Goal: Task Accomplishment & Management: Use online tool/utility

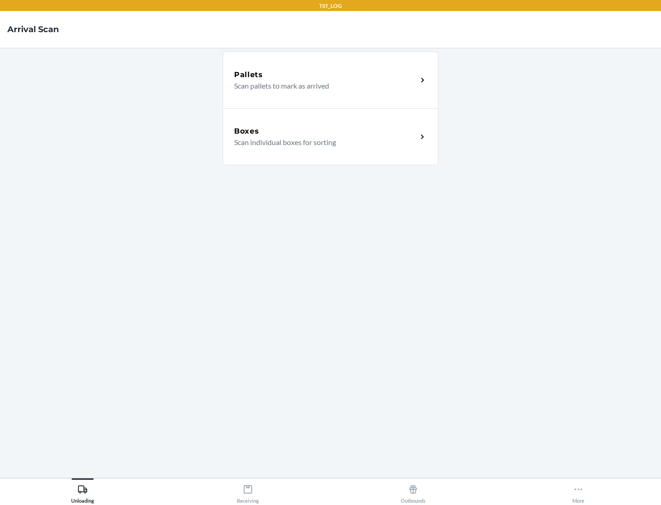
click at [325, 131] on div "Boxes" at bounding box center [325, 131] width 183 height 11
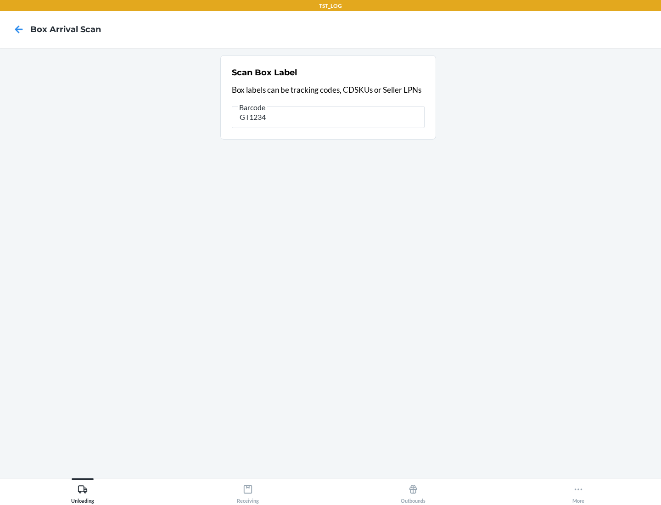
type input "GT1234"
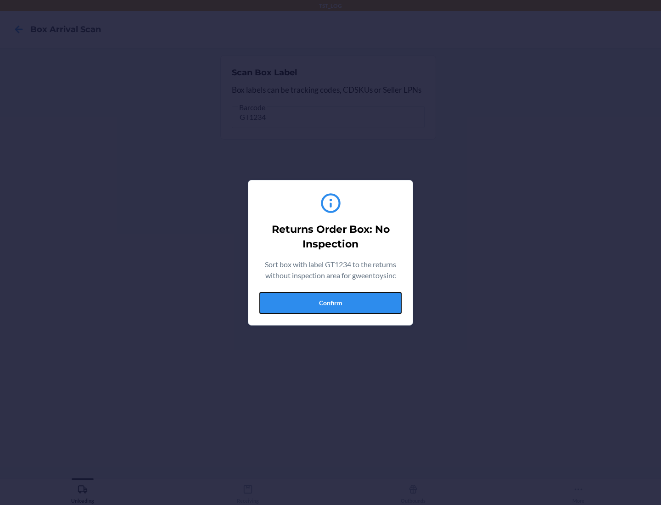
click at [330, 302] on button "Confirm" at bounding box center [330, 303] width 142 height 22
